Goal: Task Accomplishment & Management: Complete application form

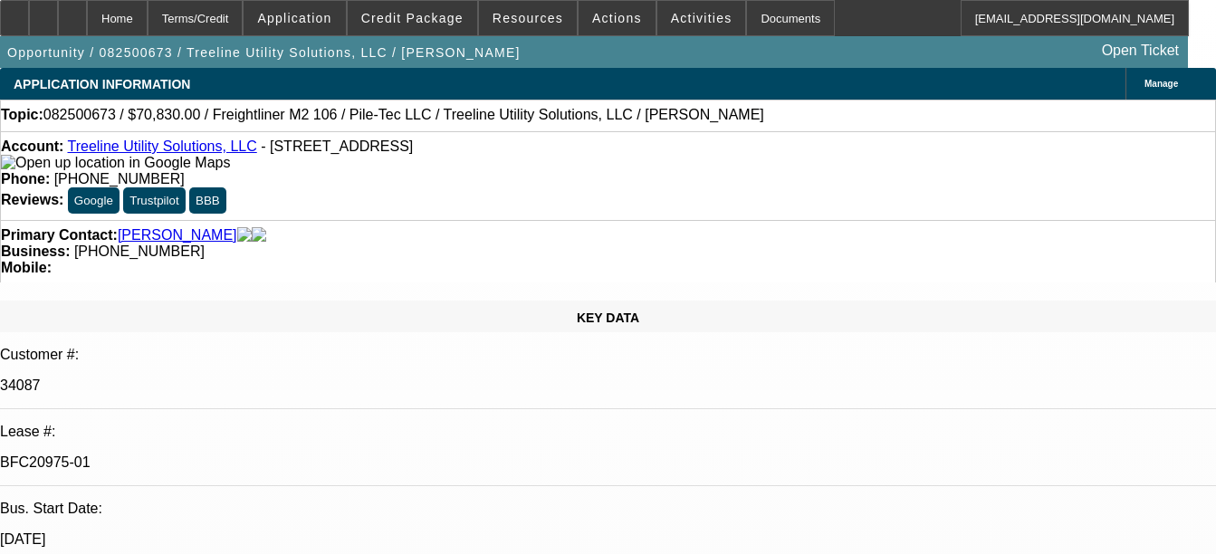
select select "0"
select select "2"
select select "0"
select select "2"
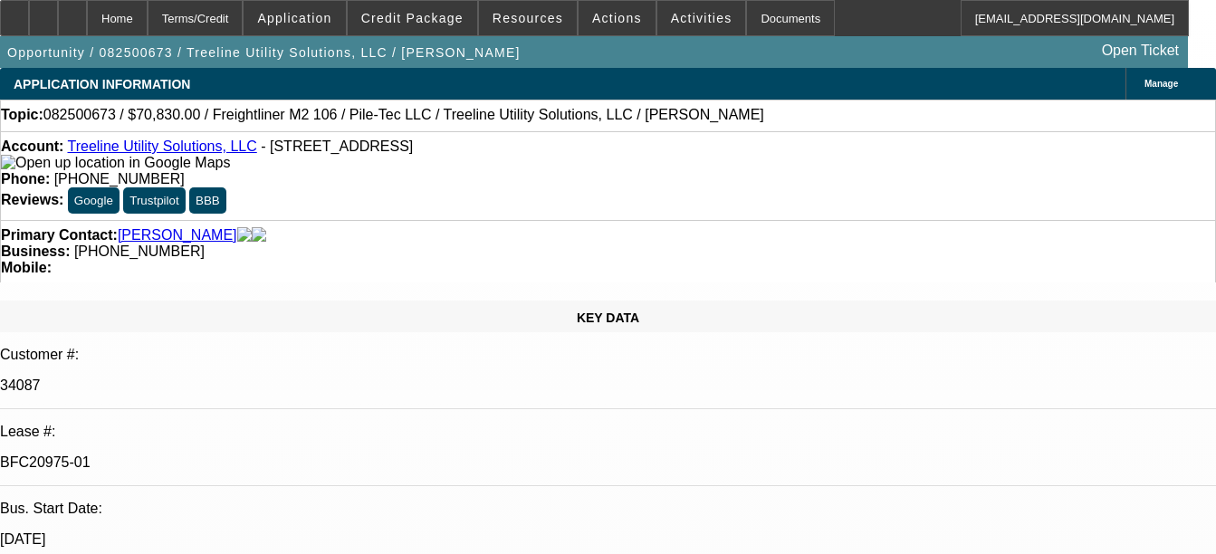
select select "0"
select select "2"
select select "0"
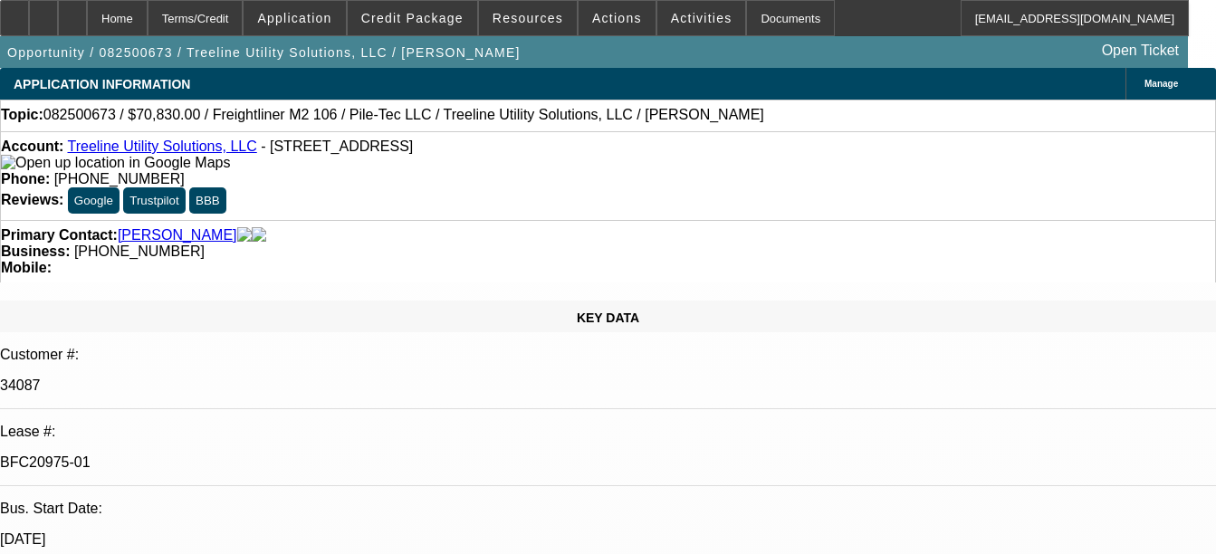
select select "2"
select select "0"
select select "1"
select select "2"
select select "6"
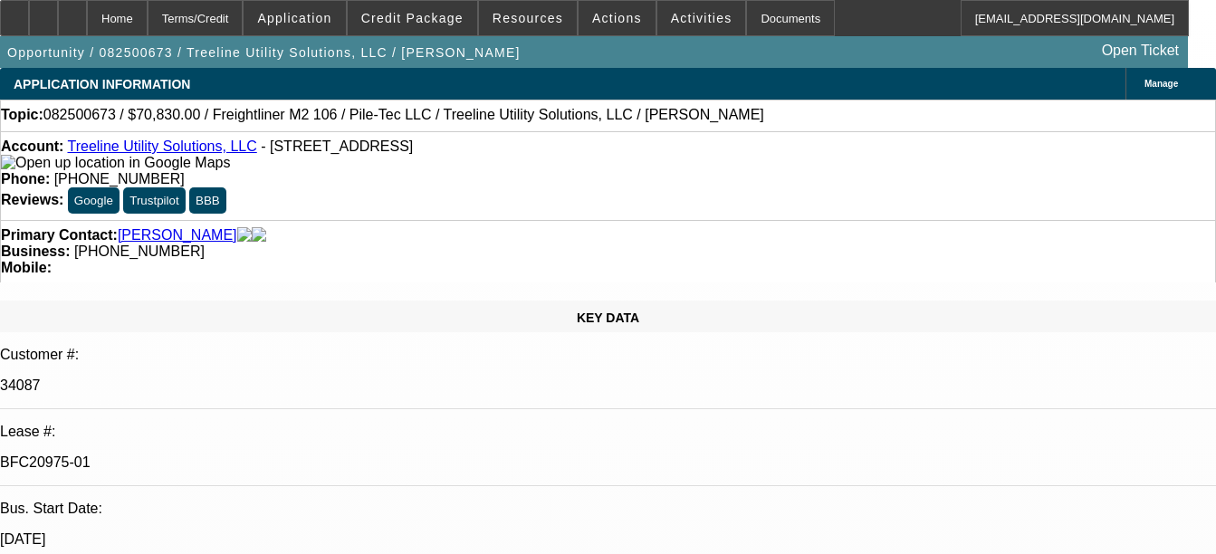
select select "1"
select select "2"
select select "6"
select select "1"
select select "2"
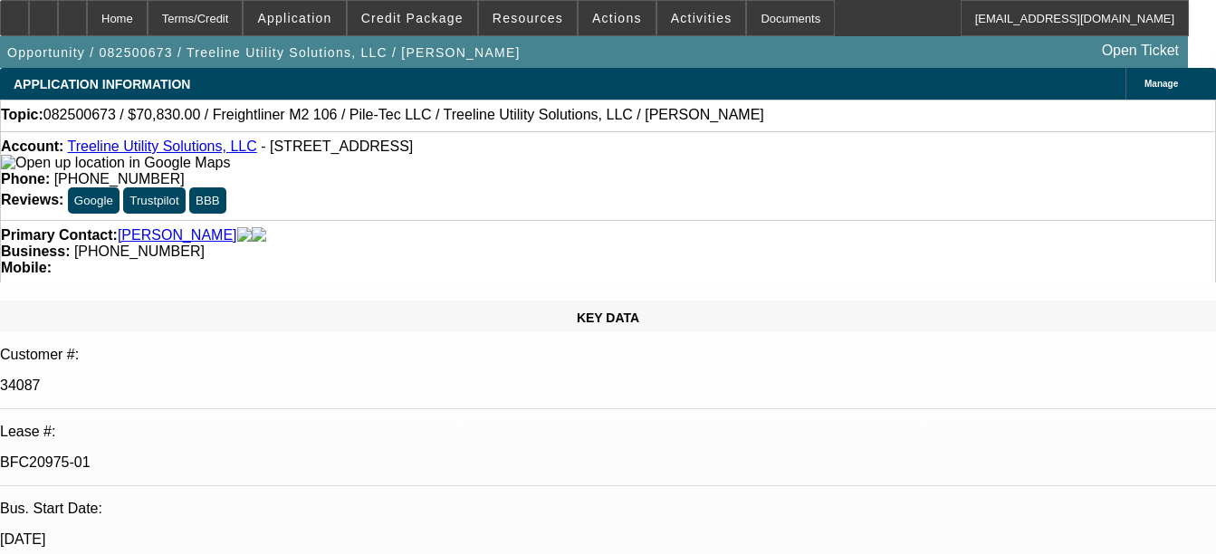
select select "6"
select select "1"
select select "2"
select select "6"
click at [762, 10] on div "Documents" at bounding box center [790, 18] width 89 height 36
